Goal: Check status: Check status

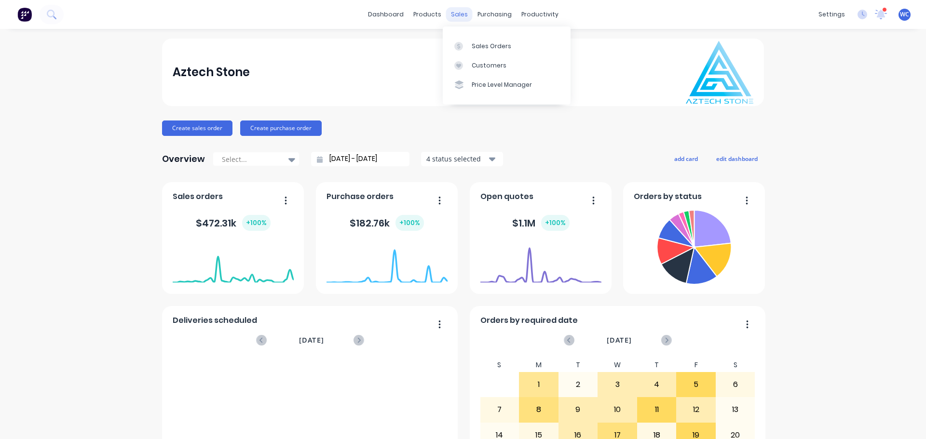
click at [455, 14] on div "sales" at bounding box center [459, 14] width 27 height 14
click at [476, 44] on div "Sales Orders" at bounding box center [491, 46] width 40 height 9
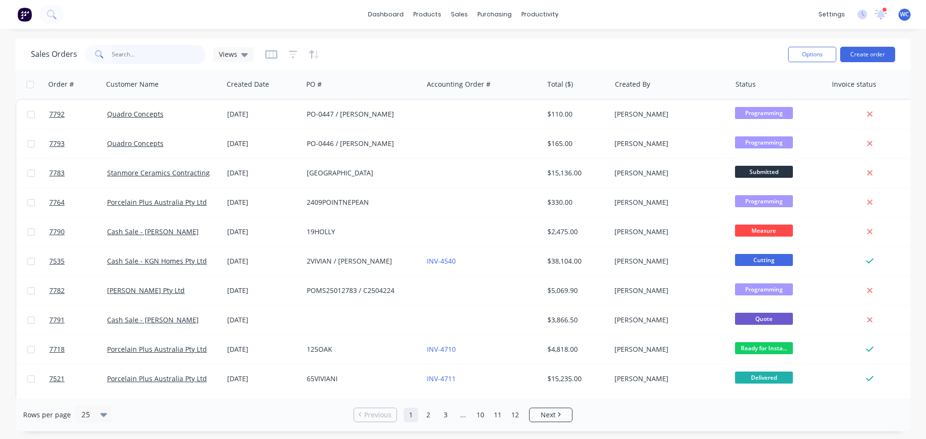
click at [123, 57] on input "text" at bounding box center [159, 54] width 94 height 19
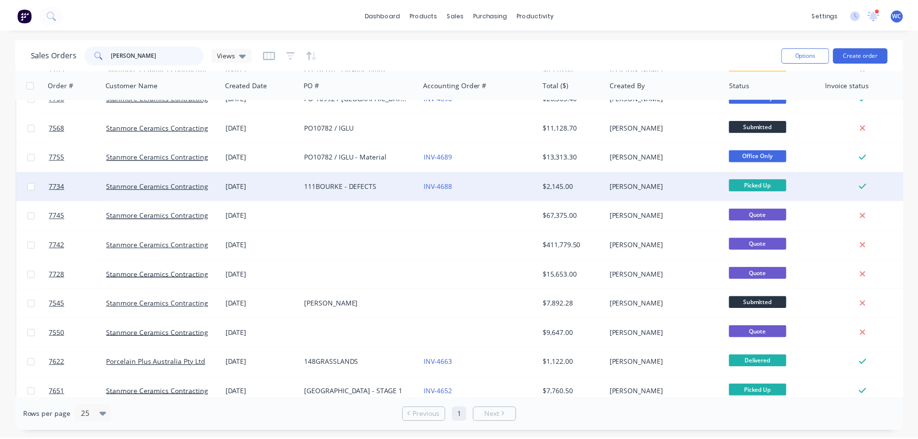
scroll to position [241, 0]
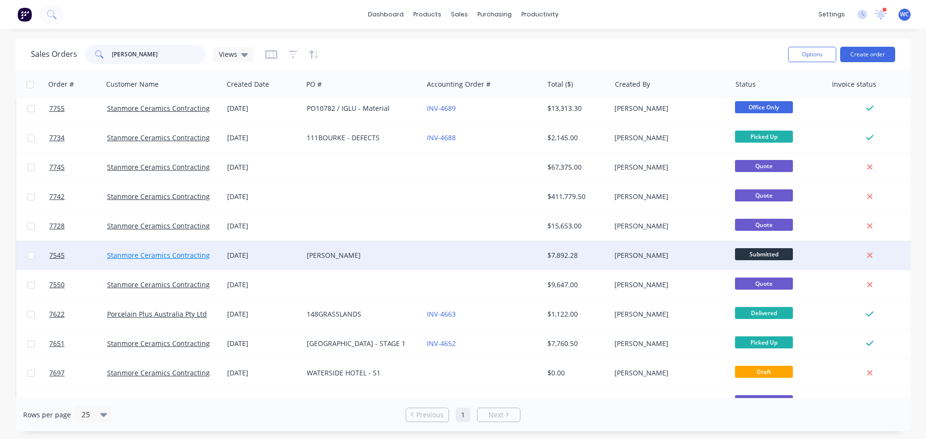
type input "[PERSON_NAME]"
click at [188, 257] on link "Stanmore Ceramics Contracting" at bounding box center [158, 255] width 103 height 9
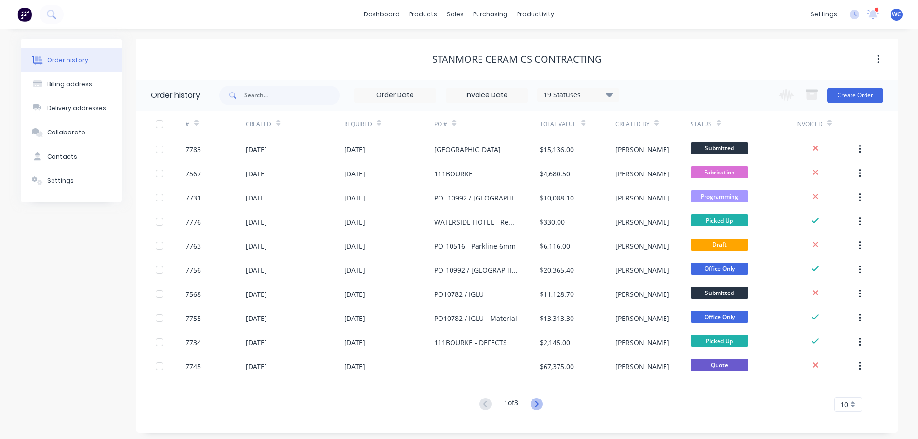
click at [542, 404] on icon at bounding box center [537, 404] width 12 height 12
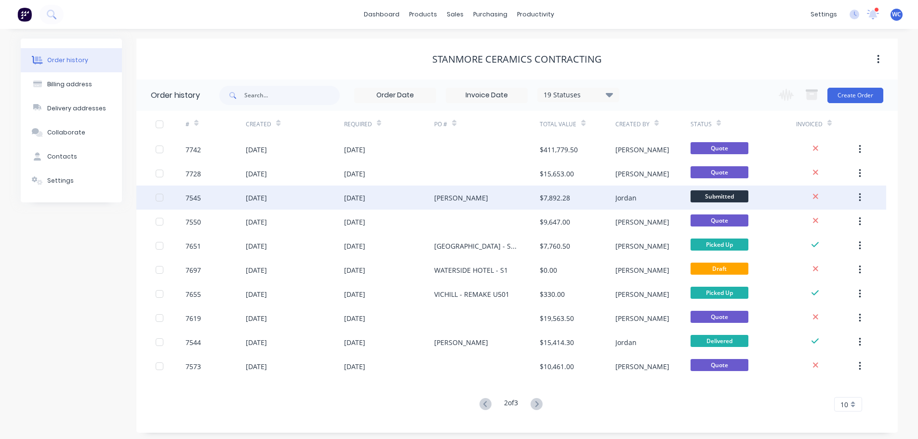
click at [355, 196] on div "[DATE]" at bounding box center [354, 198] width 21 height 10
